Goal: Check status: Check status

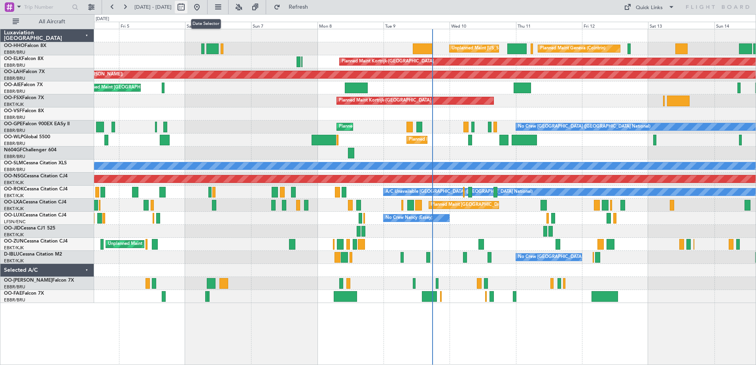
click at [187, 6] on button at bounding box center [181, 7] width 13 height 13
select select "9"
select select "2025"
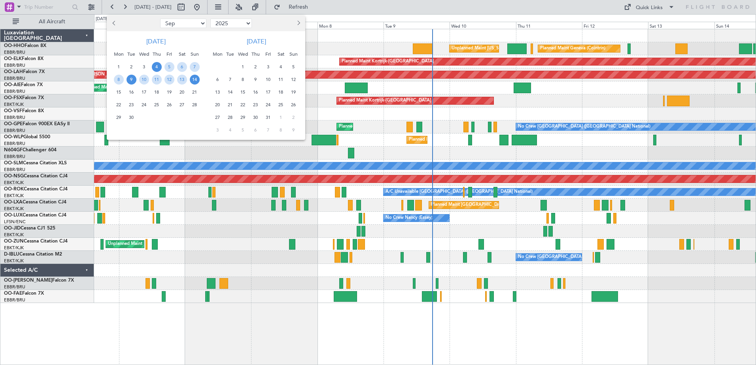
click at [130, 79] on span "9" at bounding box center [131, 80] width 10 height 10
click at [130, 80] on span "9" at bounding box center [131, 80] width 10 height 10
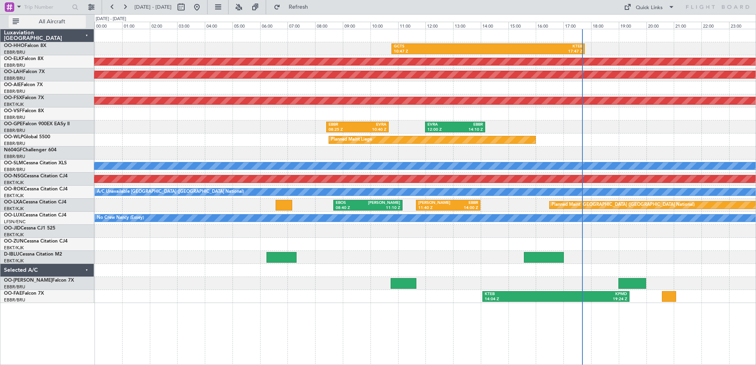
drag, startPoint x: 130, startPoint y: 80, endPoint x: 83, endPoint y: 23, distance: 74.4
click at [83, 23] on button "All Aircraft" at bounding box center [47, 21] width 77 height 13
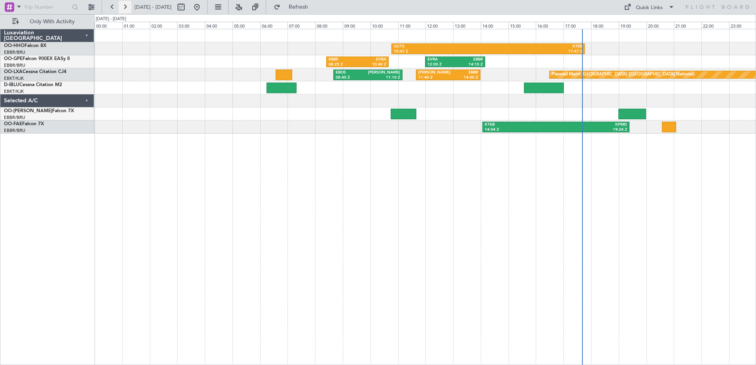
click at [128, 7] on button at bounding box center [125, 7] width 13 height 13
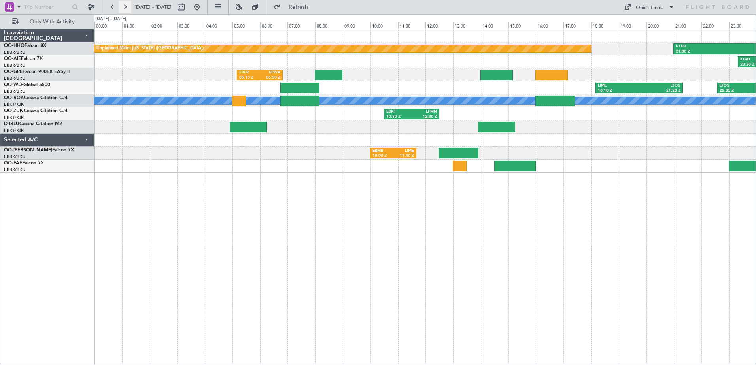
click at [127, 6] on button at bounding box center [125, 7] width 13 height 13
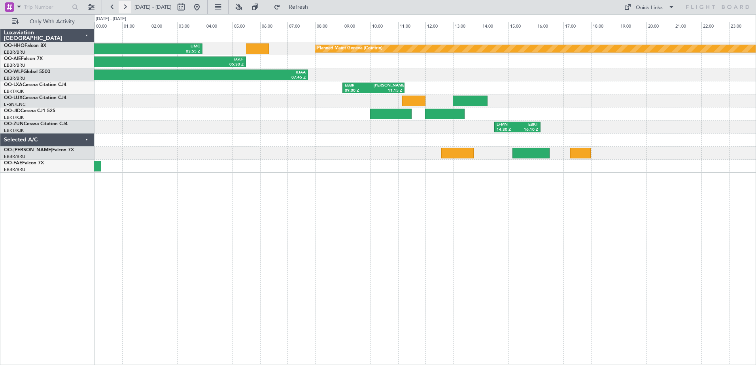
click at [127, 6] on button at bounding box center [125, 7] width 13 height 13
